Goal: Find specific page/section: Find specific page/section

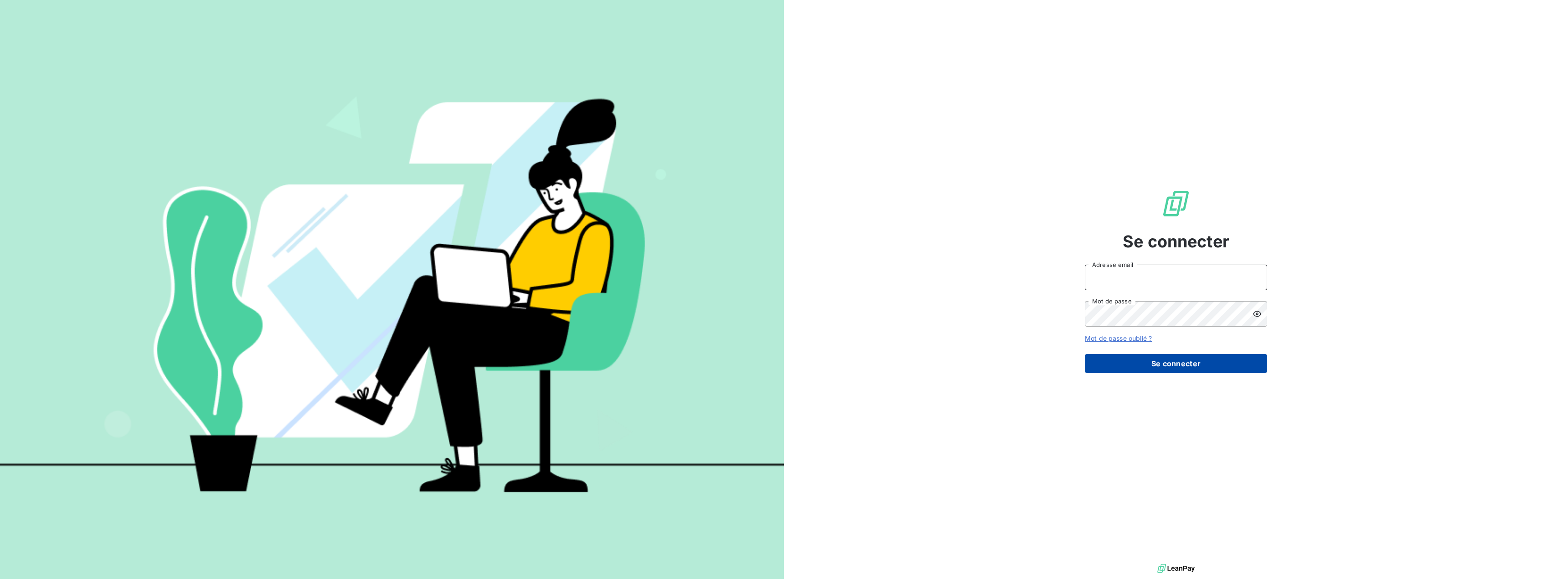
type input "[EMAIL_ADDRESS][PERSON_NAME][DOMAIN_NAME]"
click at [1186, 362] on button "Se connecter" at bounding box center [1176, 363] width 182 height 19
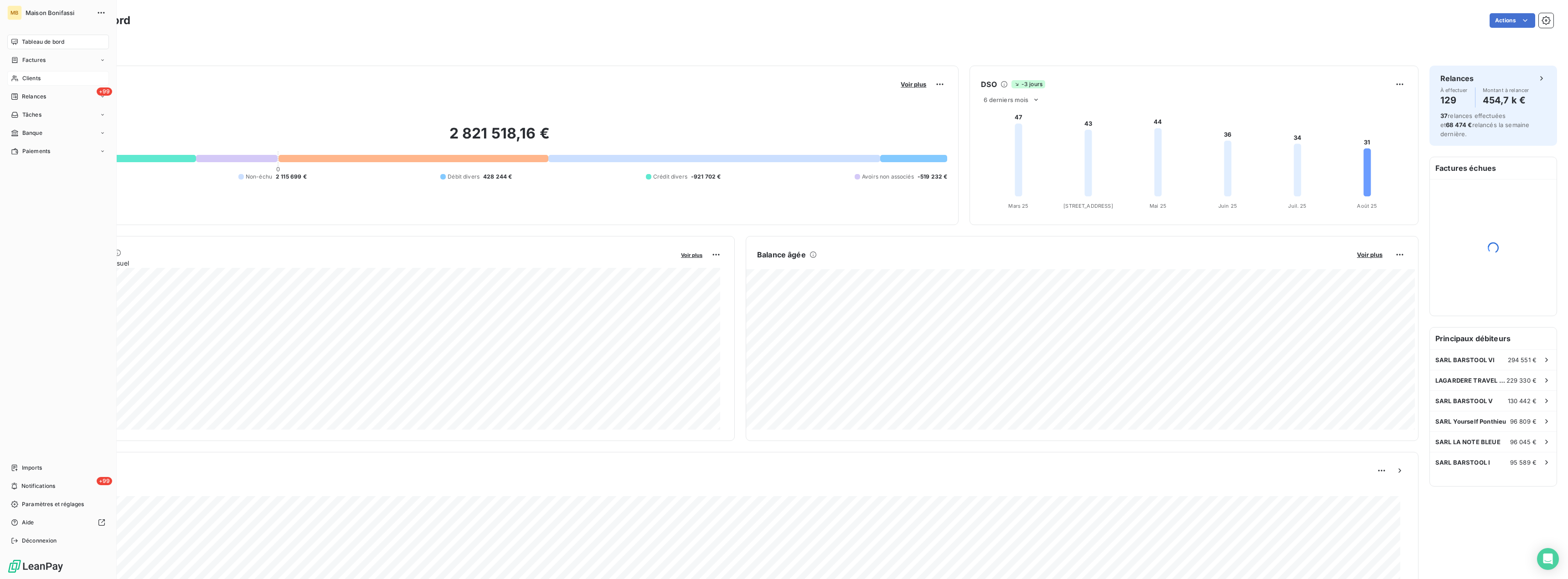
click at [29, 76] on span "Clients" at bounding box center [31, 78] width 18 height 8
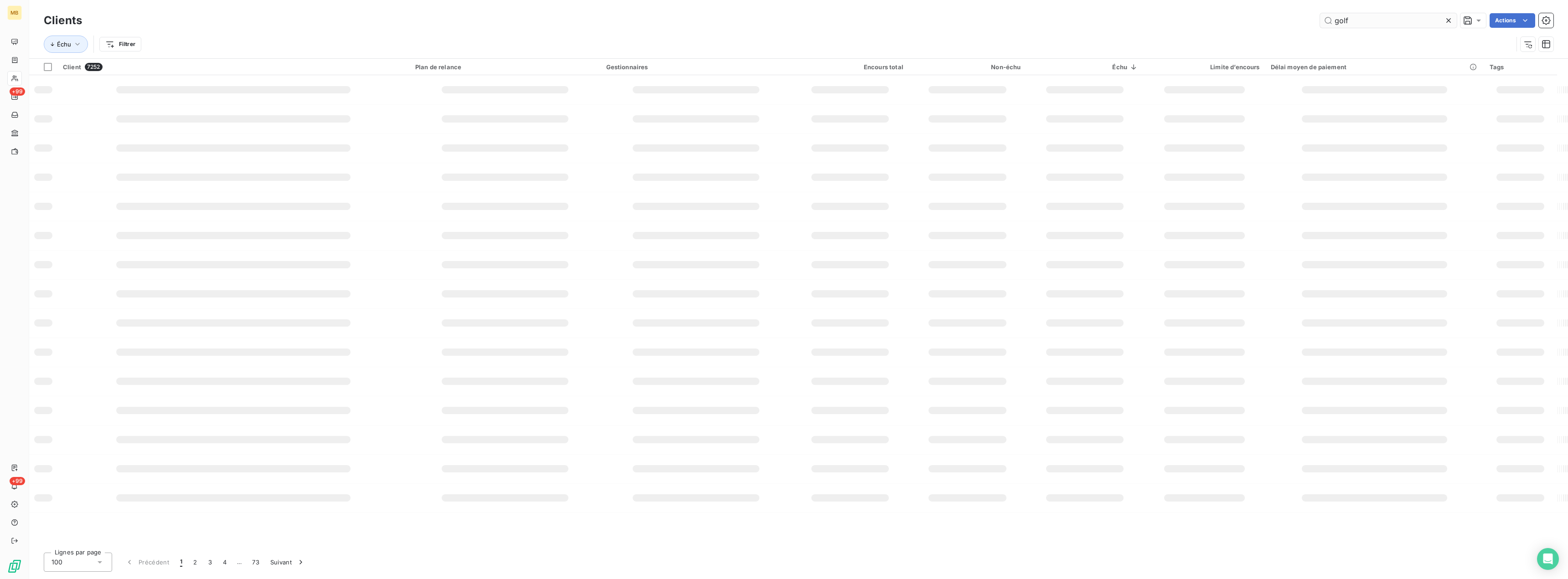
type input "golf"
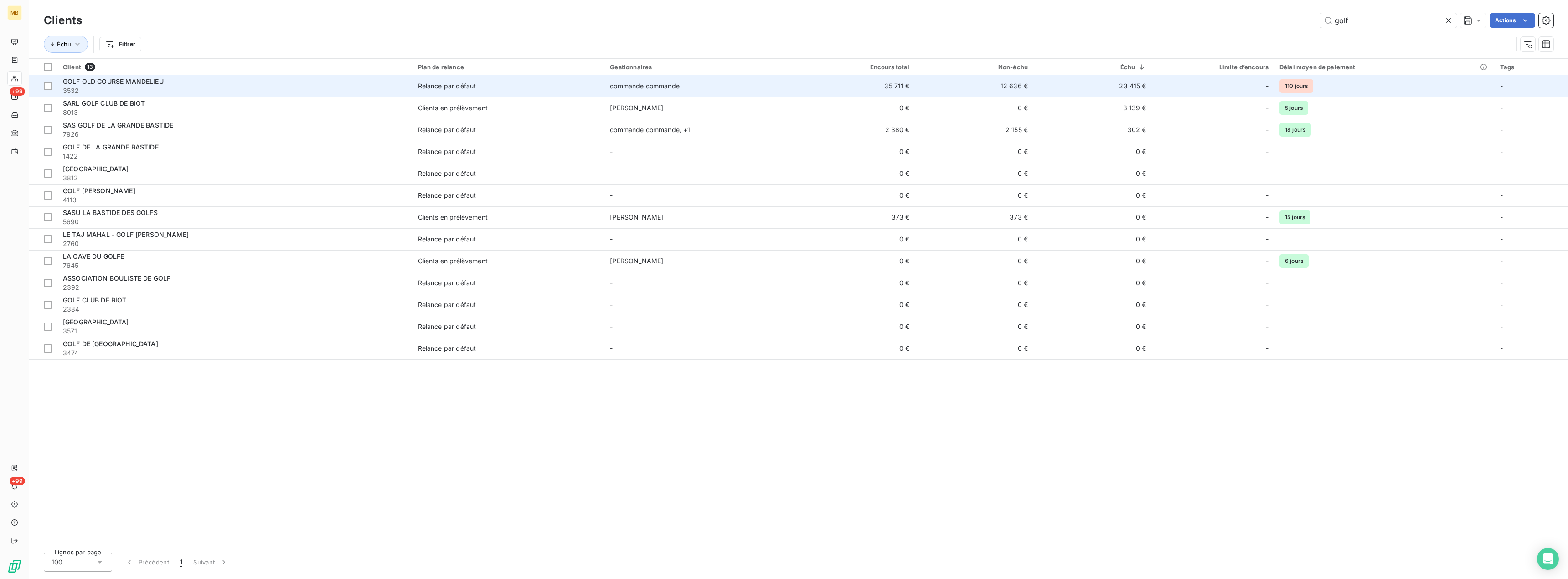
click at [370, 80] on div "GOLF OLD COURSE MANDELIEU" at bounding box center [235, 81] width 344 height 9
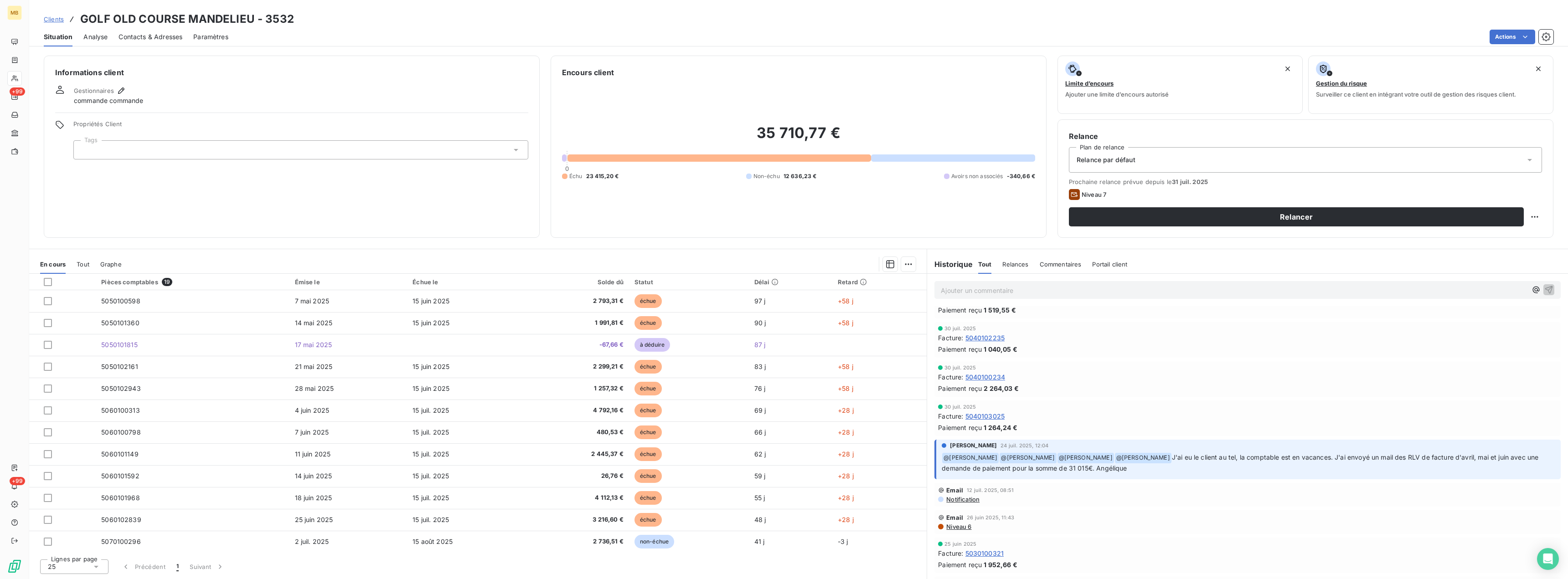
scroll to position [91, 0]
